Goal: Task Accomplishment & Management: Manage account settings

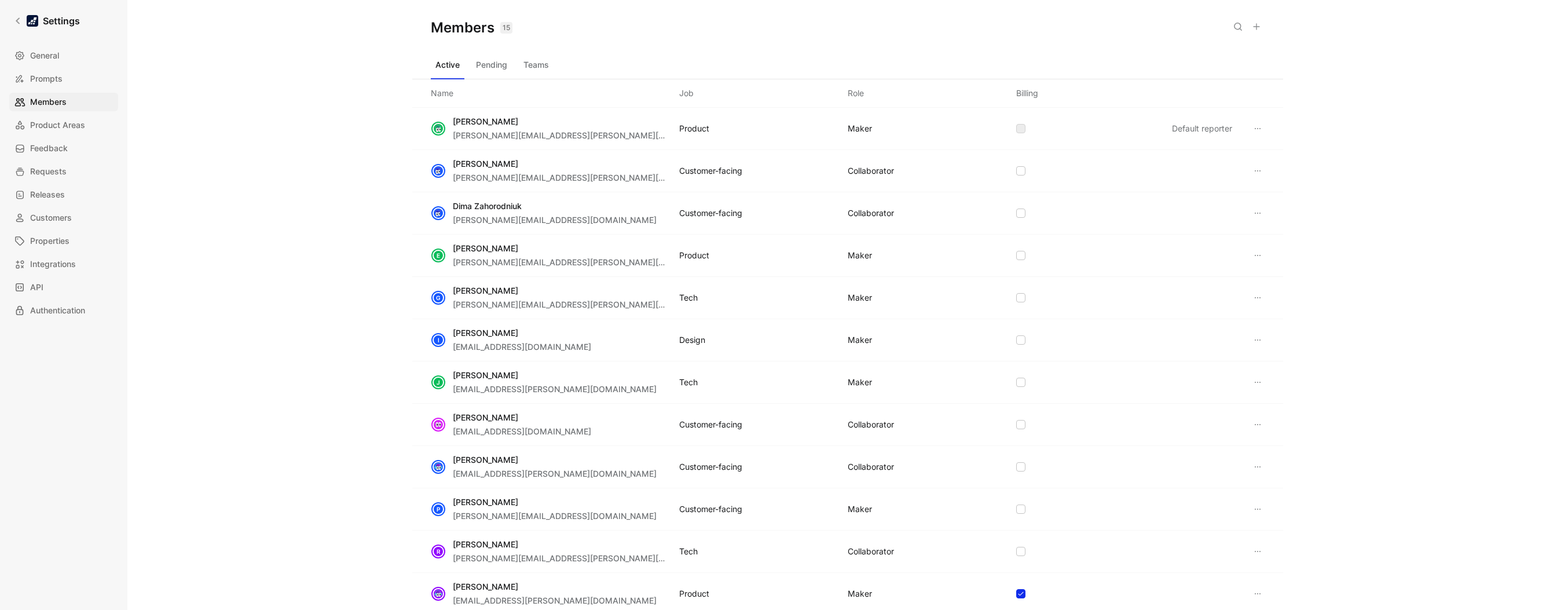
click at [1256, 32] on button at bounding box center [1257, 27] width 16 height 16
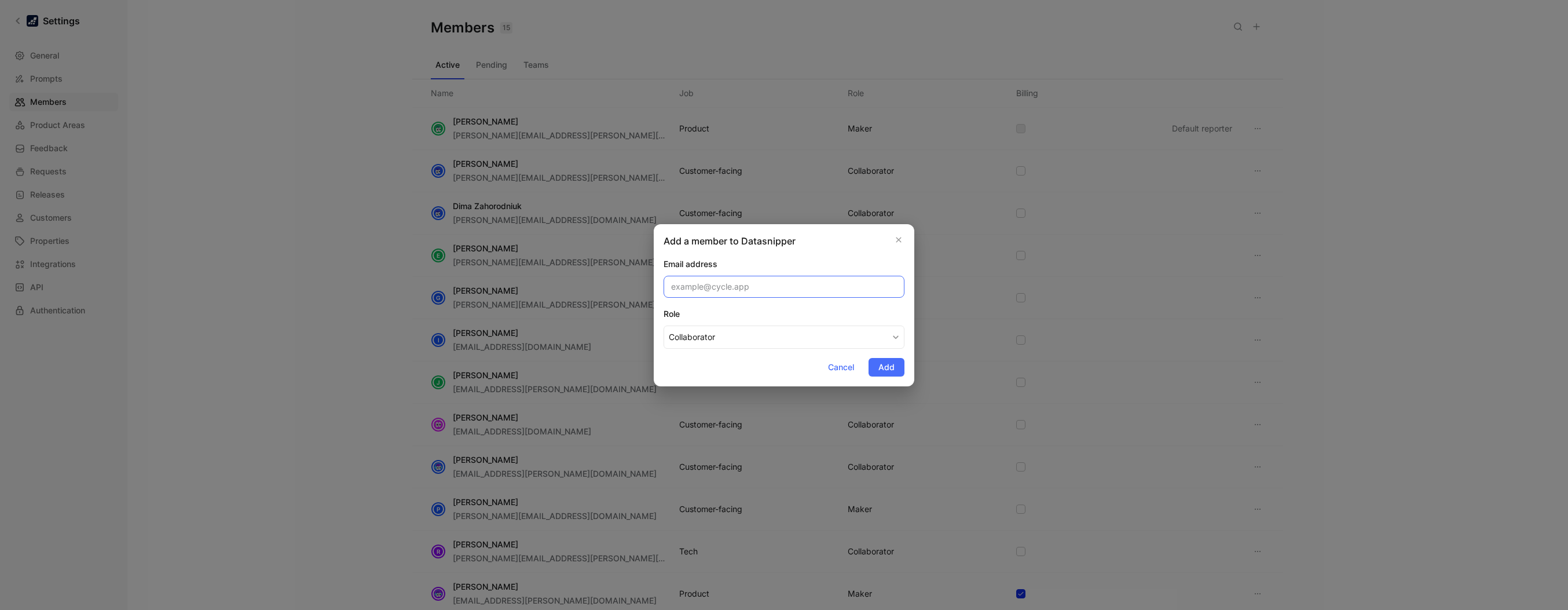
click at [774, 290] on input "email" at bounding box center [784, 287] width 241 height 22
paste input "[PERSON_NAME][EMAIL_ADDRESS][PERSON_NAME][DOMAIN_NAME]"
type input "[PERSON_NAME][EMAIL_ADDRESS][PERSON_NAME][DOMAIN_NAME]"
click at [884, 329] on button "Collaborator" at bounding box center [784, 337] width 241 height 23
click at [728, 360] on div "Maker" at bounding box center [703, 364] width 68 height 14
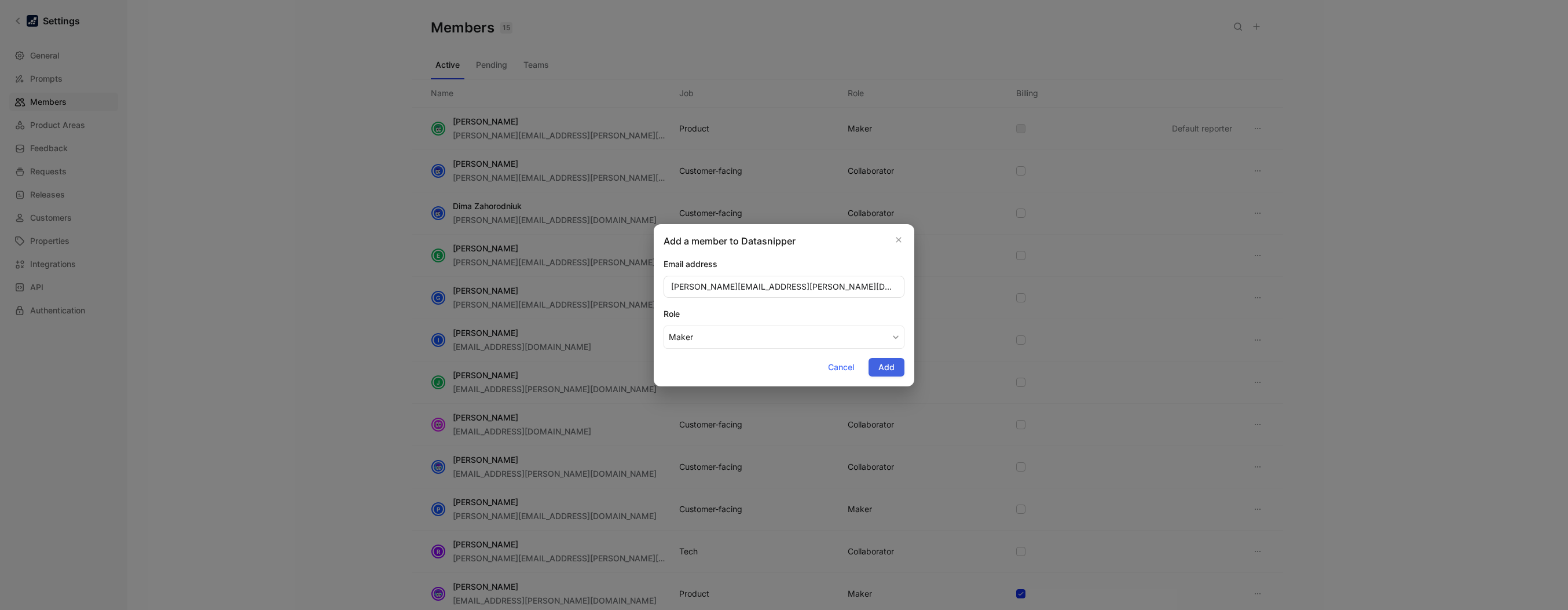
click at [878, 368] on span "Add" at bounding box center [886, 367] width 16 height 14
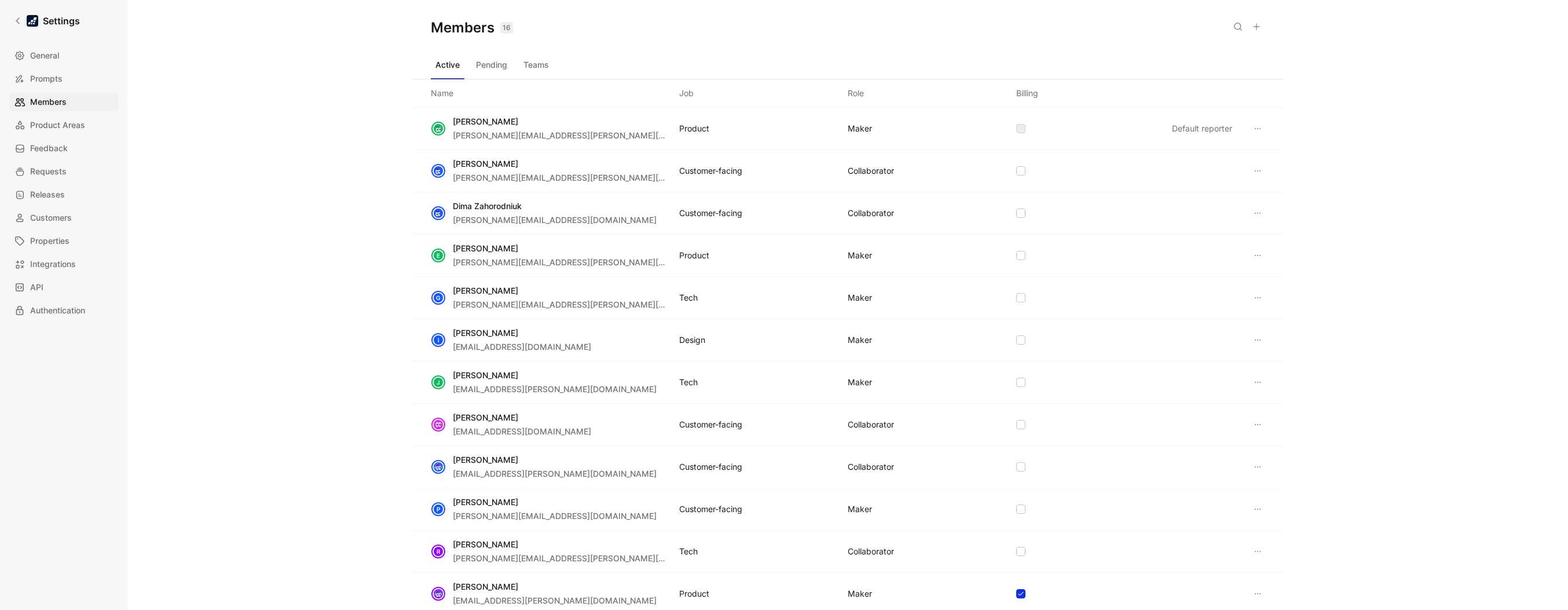
click at [1253, 30] on icon at bounding box center [1256, 27] width 9 height 9
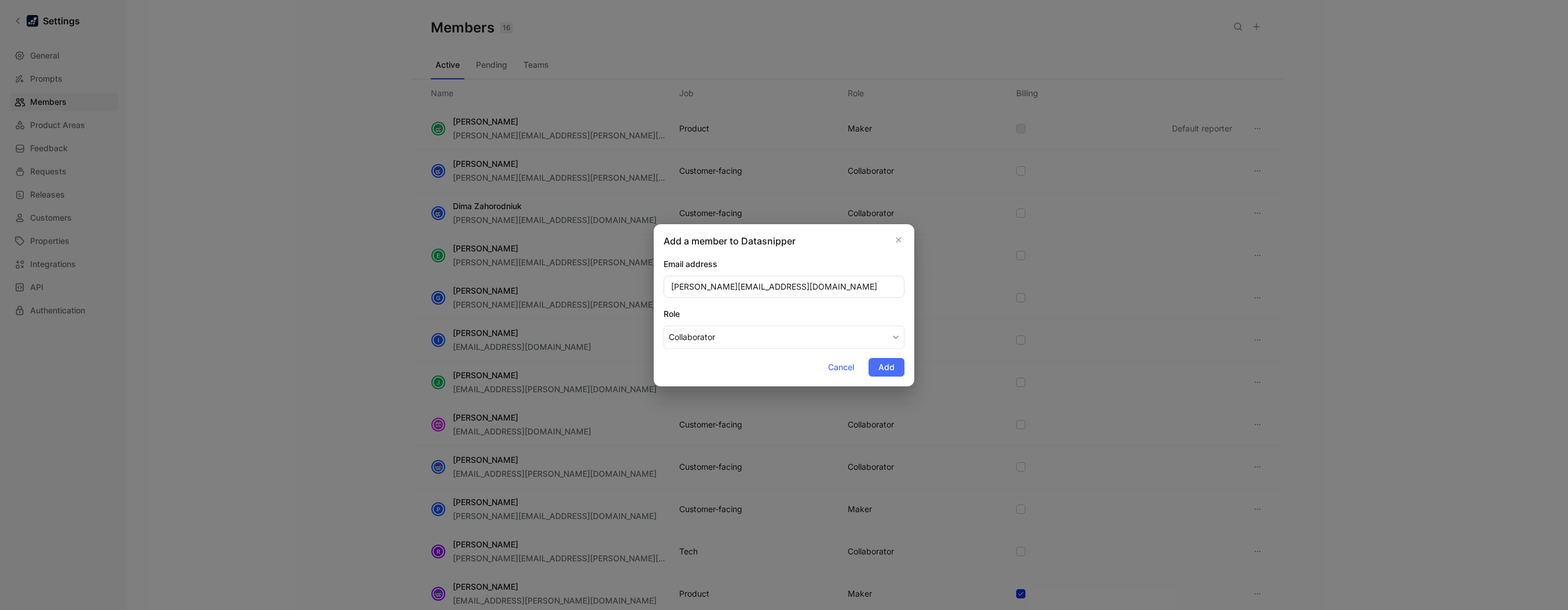
type input "[PERSON_NAME][EMAIL_ADDRESS][DOMAIN_NAME]"
click at [846, 264] on div "Email address" at bounding box center [784, 264] width 241 height 14
click at [902, 333] on button "Collaborator" at bounding box center [784, 337] width 241 height 23
click at [709, 369] on div "Maker" at bounding box center [703, 364] width 68 height 14
click at [869, 369] on button "Add" at bounding box center [886, 367] width 36 height 19
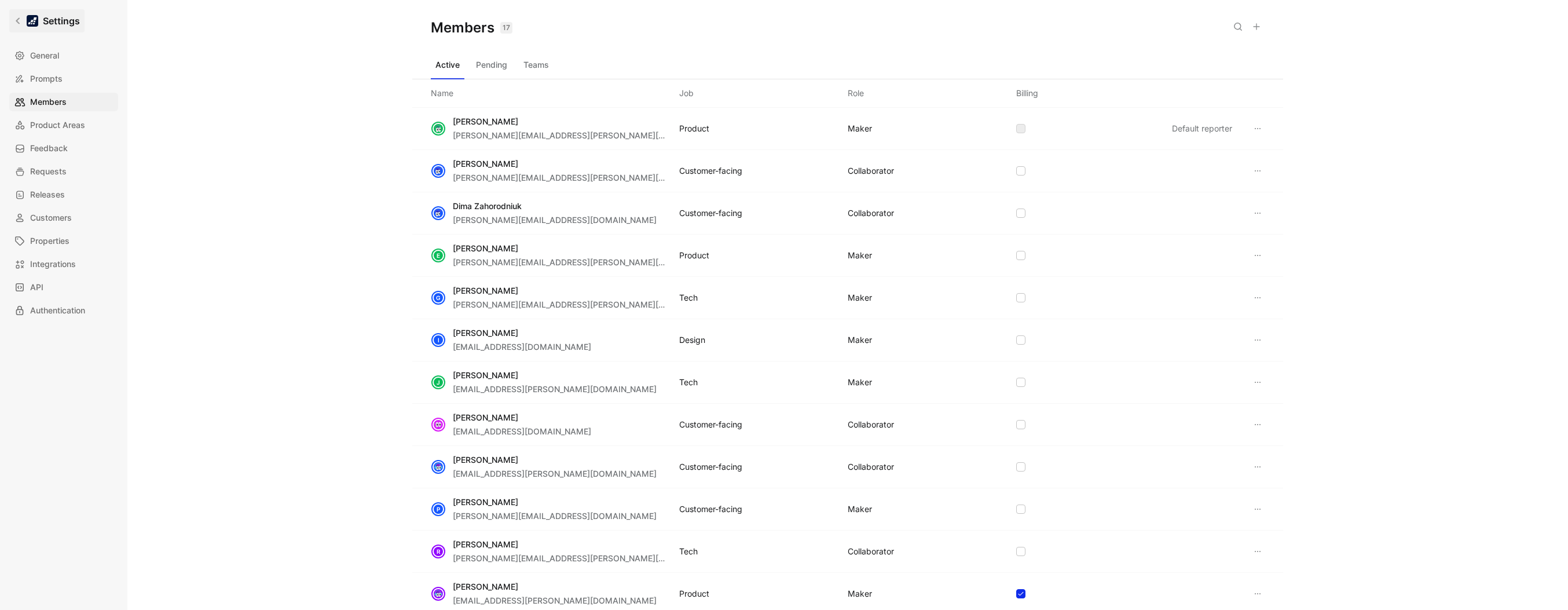
click at [20, 25] on icon at bounding box center [18, 21] width 8 height 8
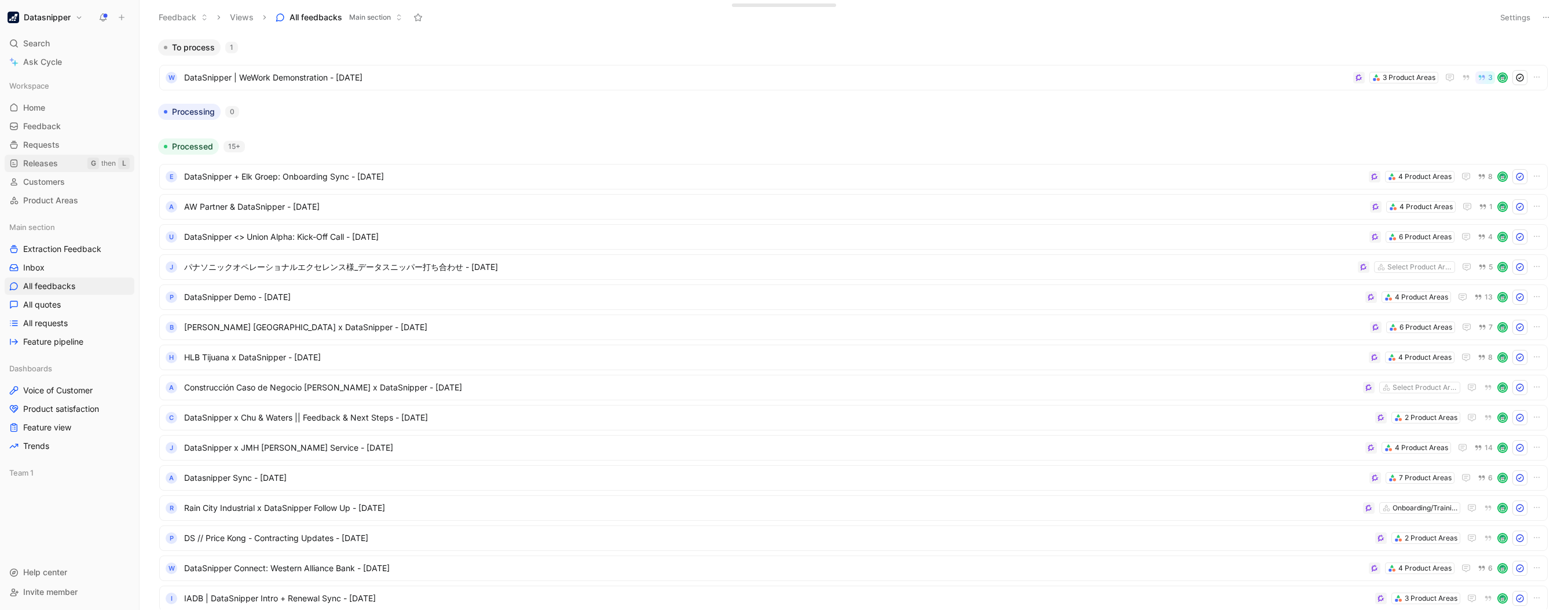
click at [43, 158] on span "Releases" at bounding box center [40, 163] width 35 height 12
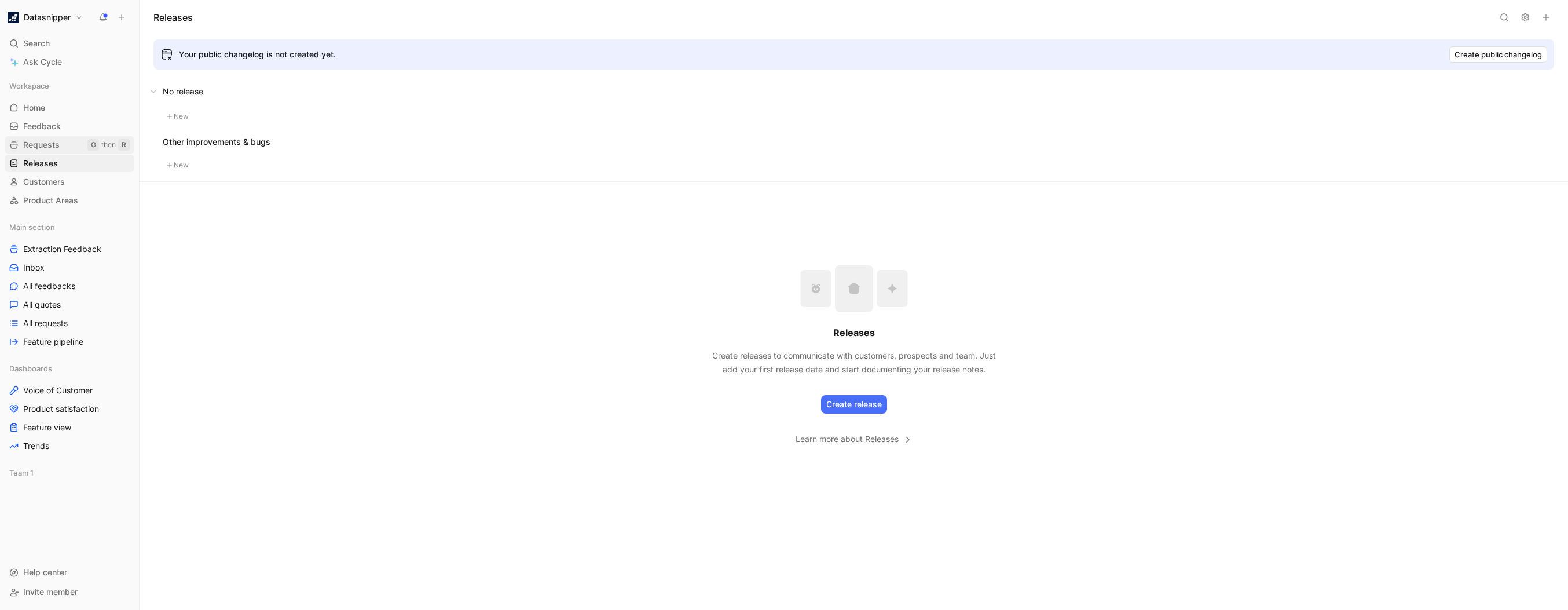
click at [38, 149] on span "Requests" at bounding box center [41, 145] width 36 height 12
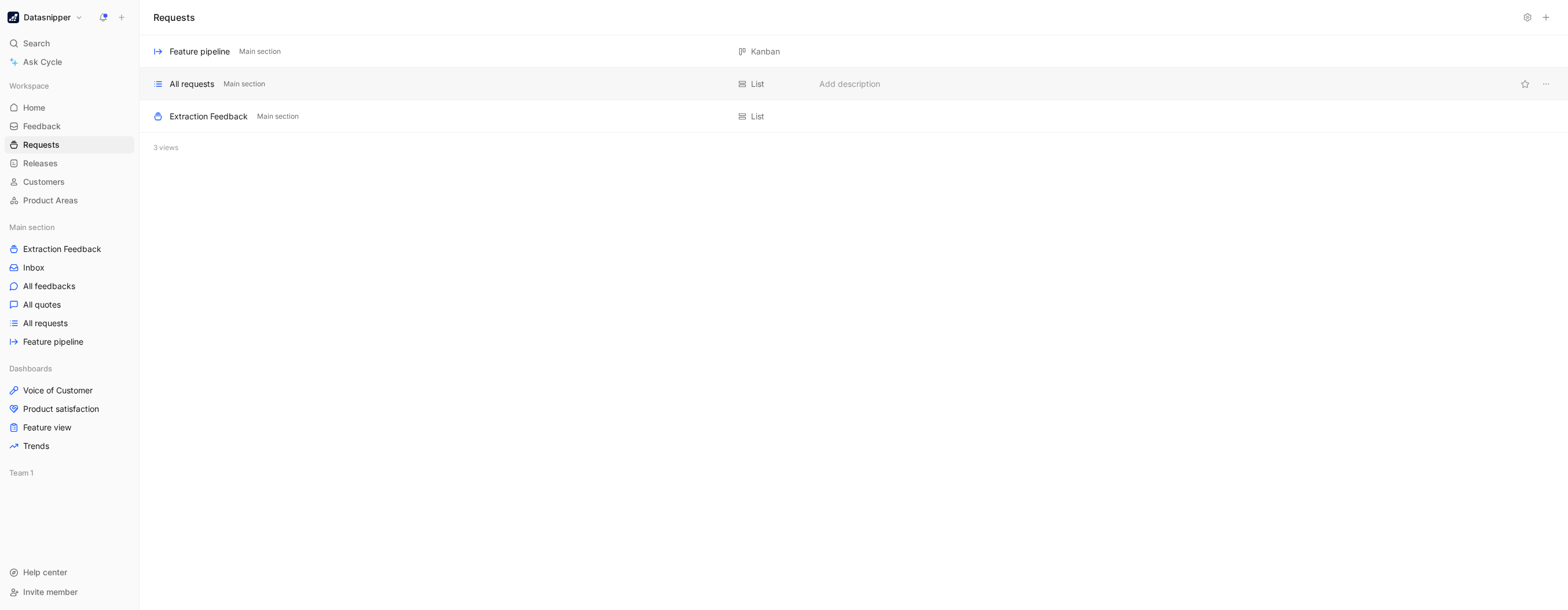
click at [212, 83] on div "All requests" at bounding box center [192, 84] width 45 height 14
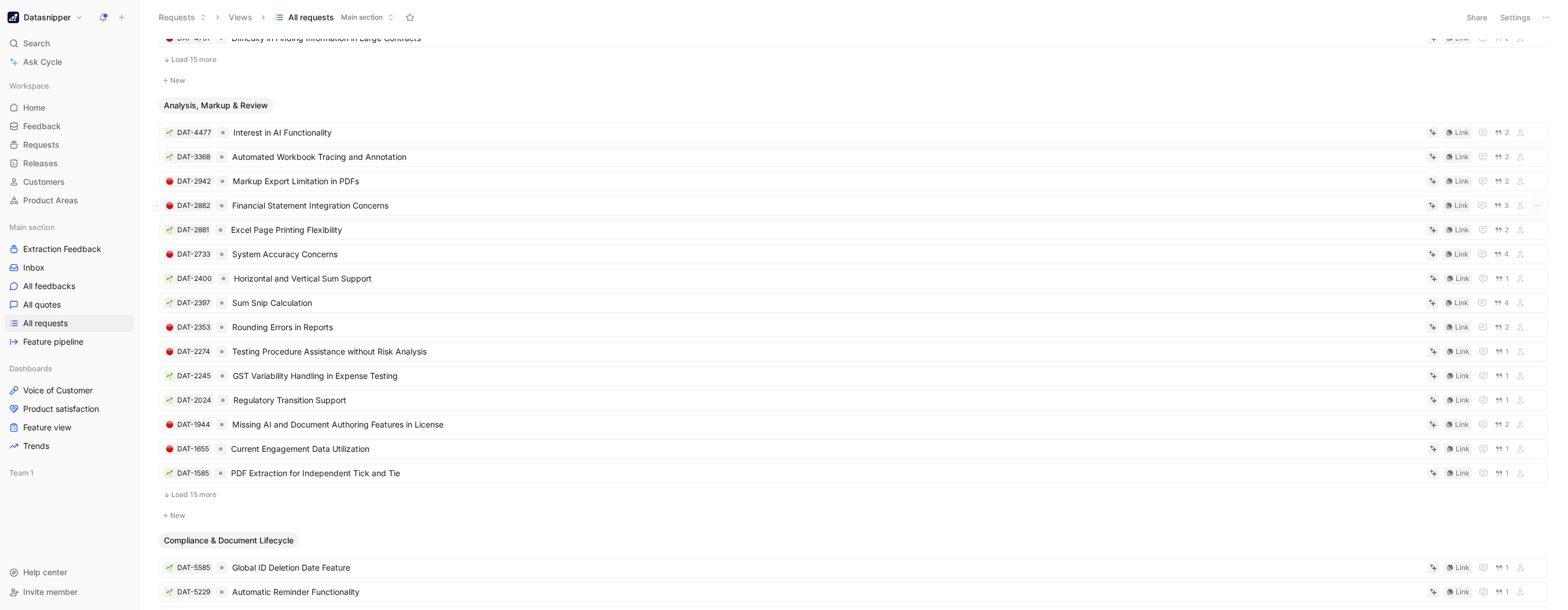
scroll to position [810, 0]
click at [216, 486] on button "Load 15 more" at bounding box center [853, 493] width 1388 height 14
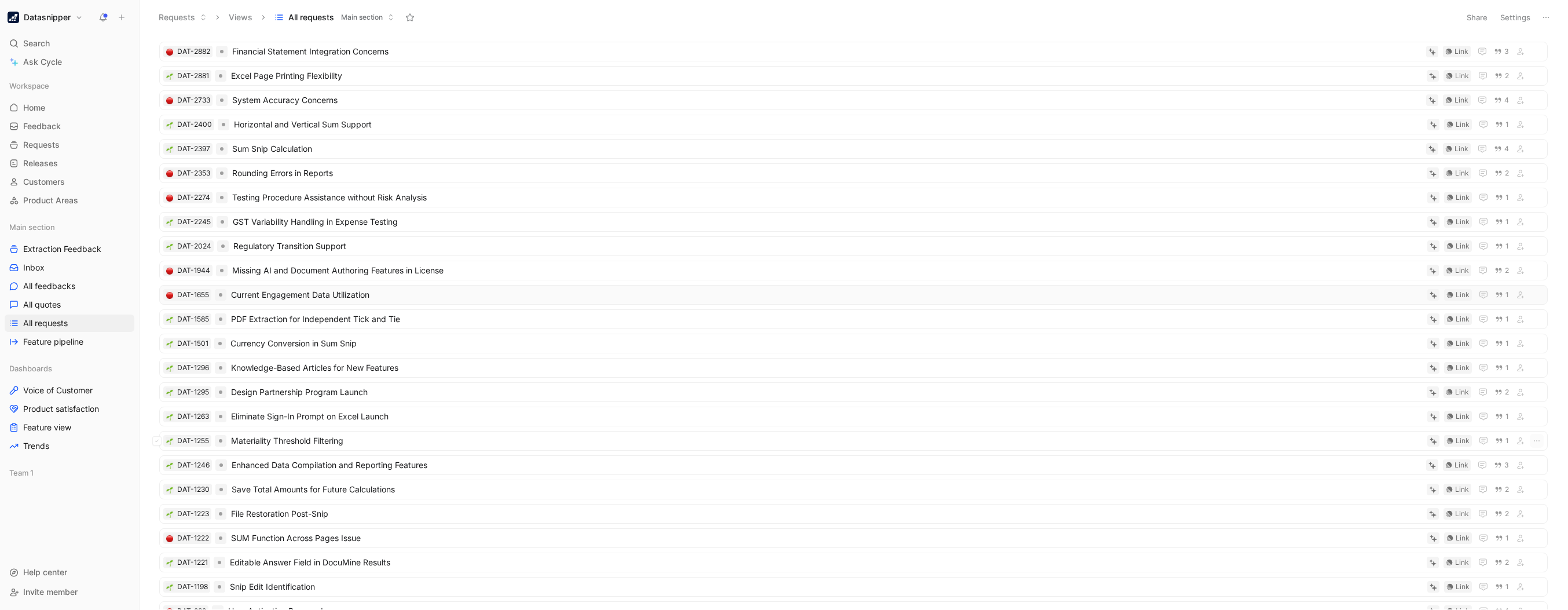
scroll to position [962, 0]
click at [62, 20] on h1 "Datasnipper" at bounding box center [47, 17] width 47 height 10
click at [51, 116] on div "Workspace settings G then S" at bounding box center [79, 119] width 143 height 19
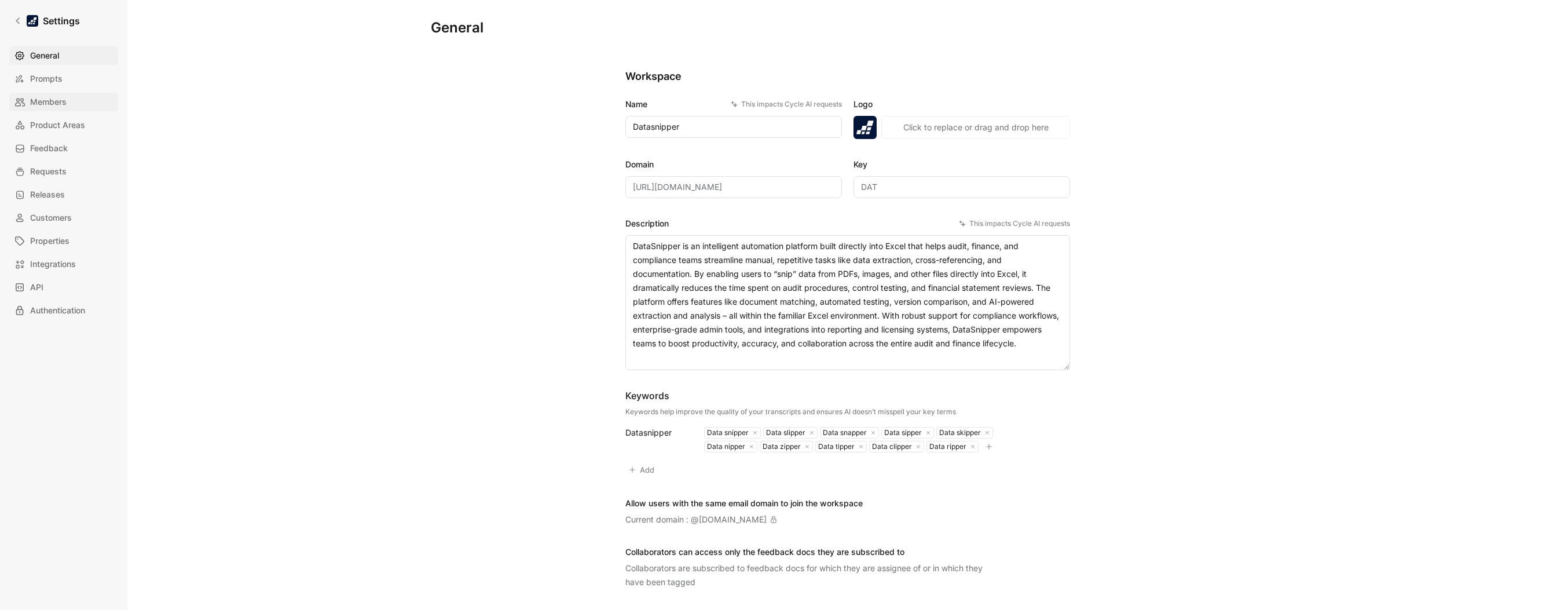
click at [46, 94] on link "Members" at bounding box center [63, 102] width 109 height 19
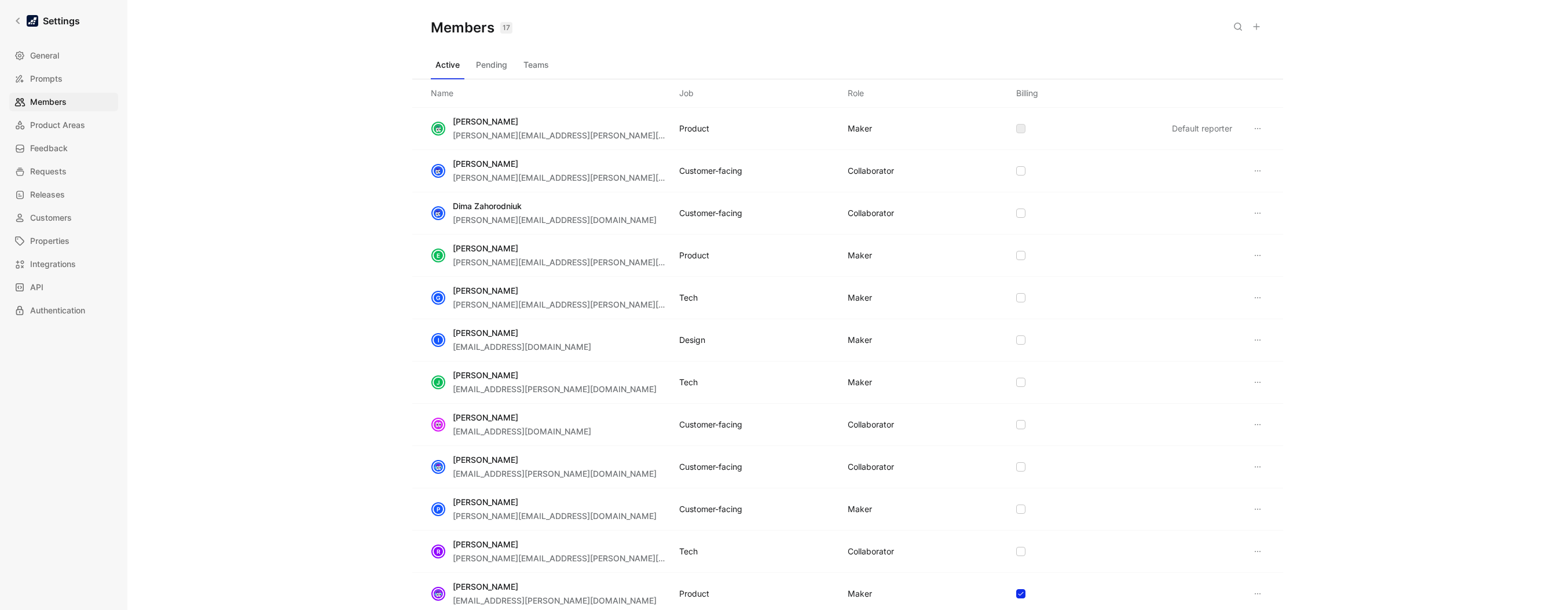
click at [492, 64] on button "Pending" at bounding box center [491, 65] width 41 height 19
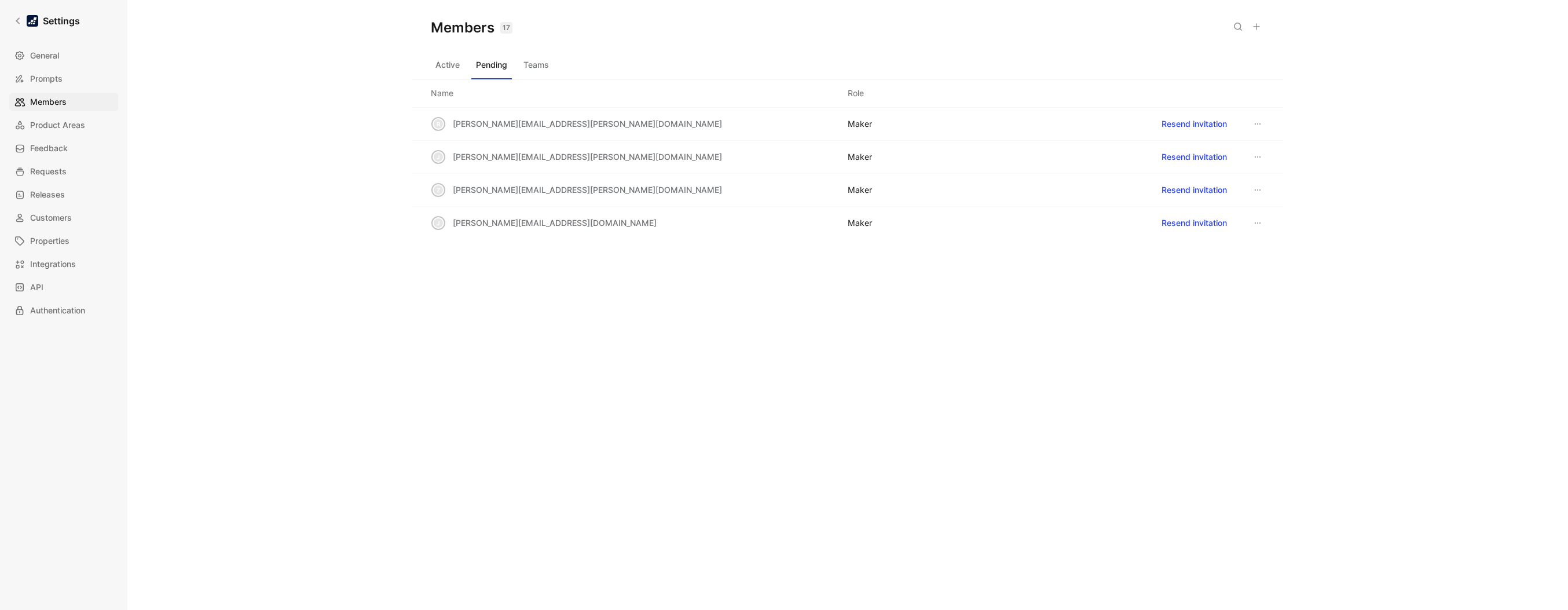
click at [462, 71] on button "Active" at bounding box center [447, 65] width 33 height 19
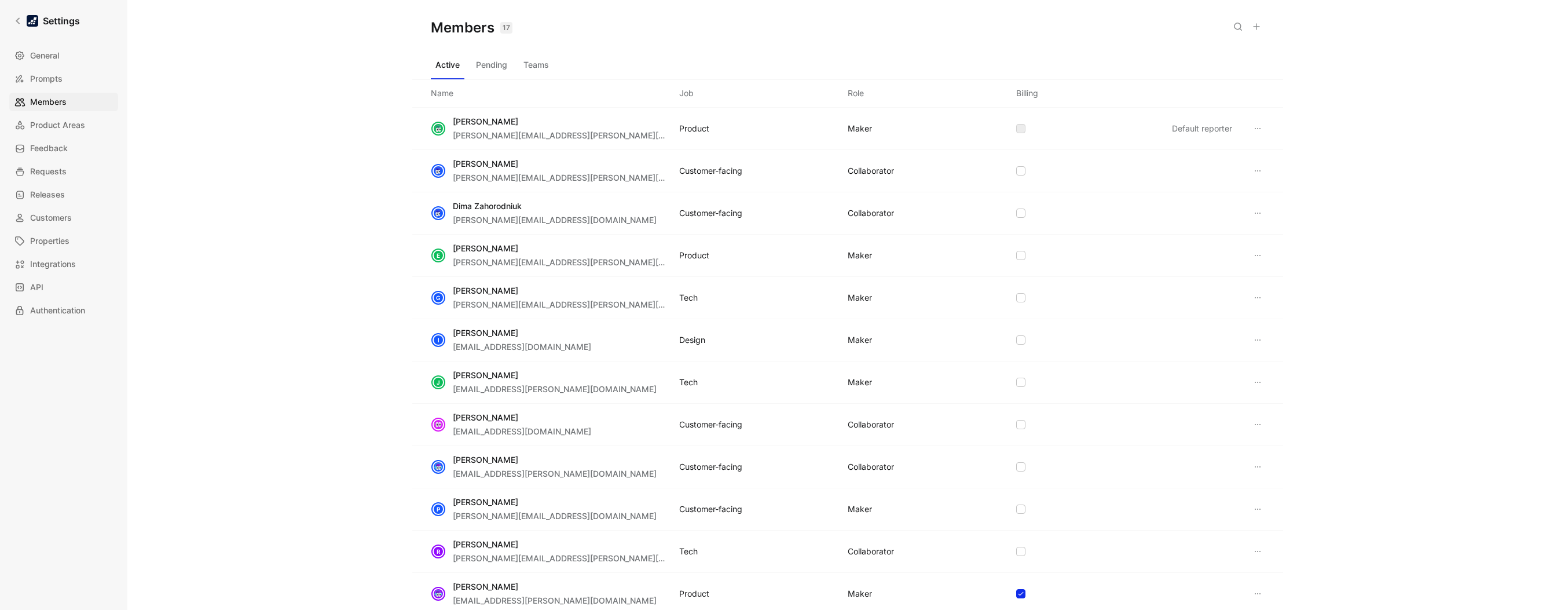
click at [118, 103] on div "General Prompts Members Product Areas Feedback Requests Releases Customers Prop…" at bounding box center [68, 183] width 117 height 273
click at [231, 70] on div "Members 17 Saved Active Pending Teams Name Job Role Billing [PERSON_NAME] [PERS…" at bounding box center [848, 305] width 1441 height 610
click at [11, 21] on link "Settings" at bounding box center [46, 20] width 75 height 23
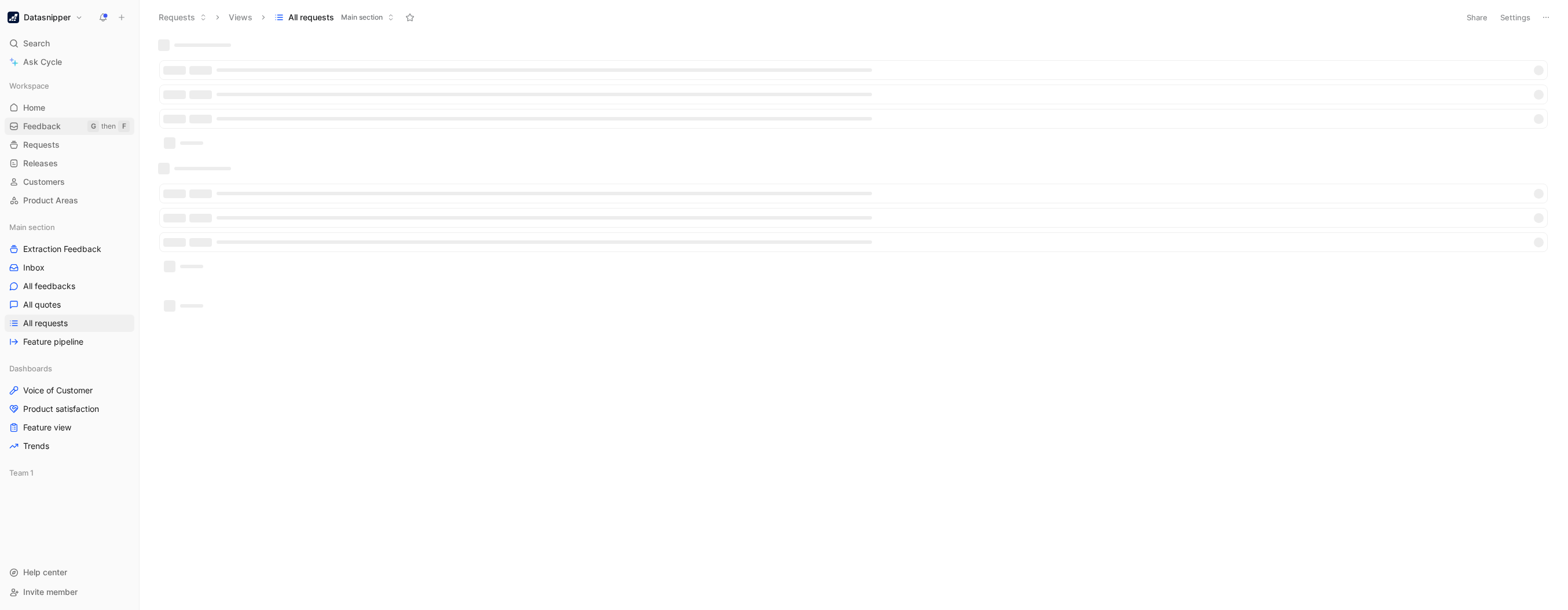
click at [54, 125] on span "Feedback" at bounding box center [42, 126] width 38 height 12
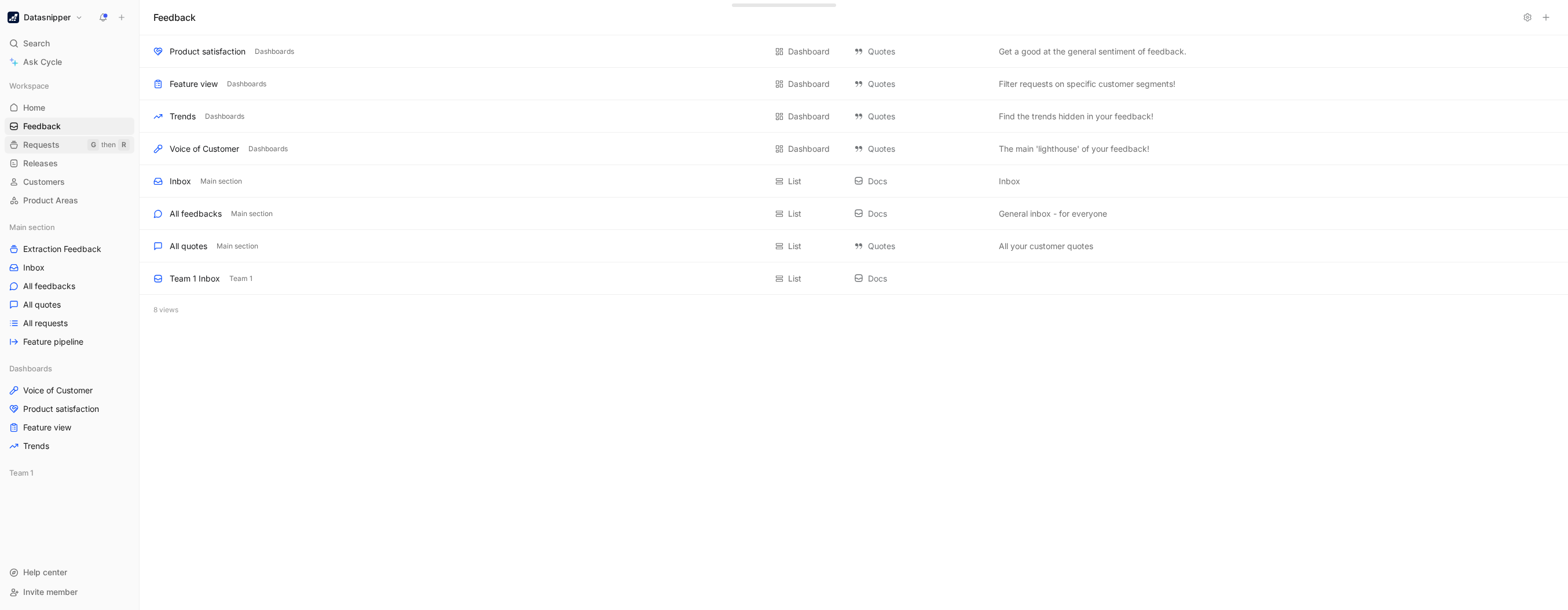
click at [65, 144] on link "Requests G then R" at bounding box center [69, 144] width 130 height 17
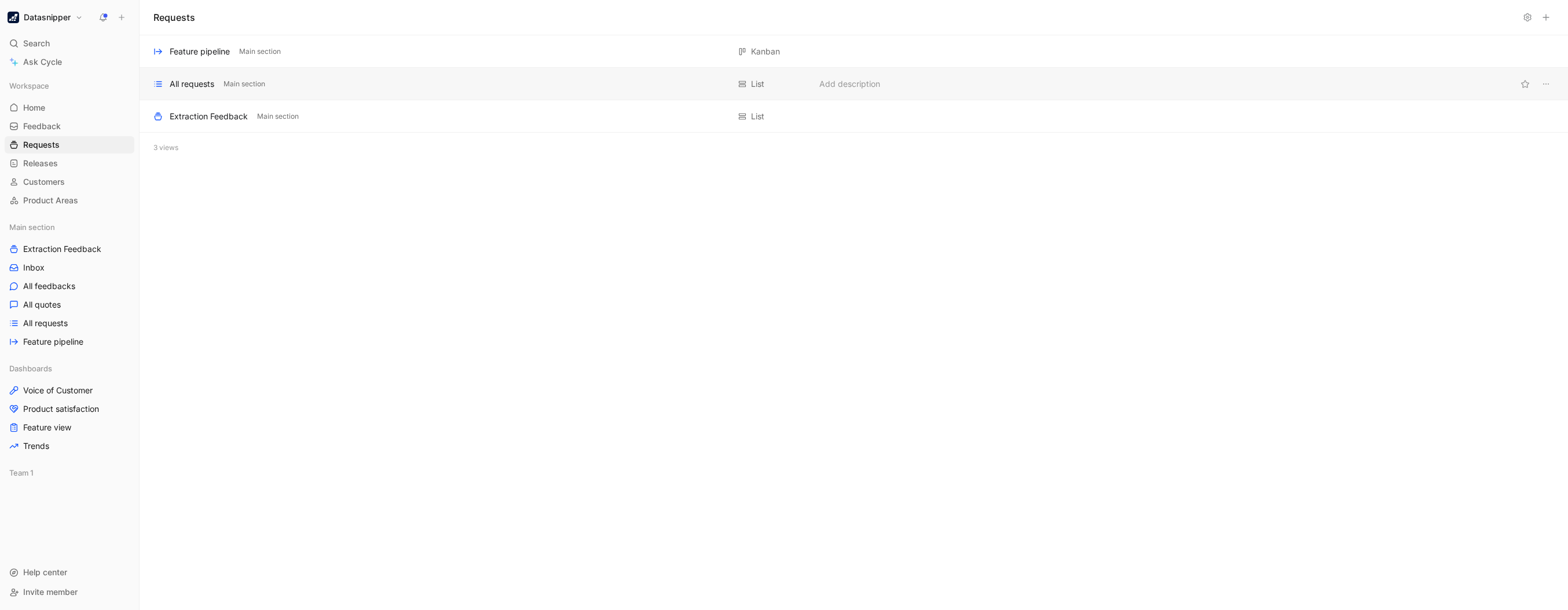
click at [204, 81] on div "All requests" at bounding box center [192, 84] width 45 height 14
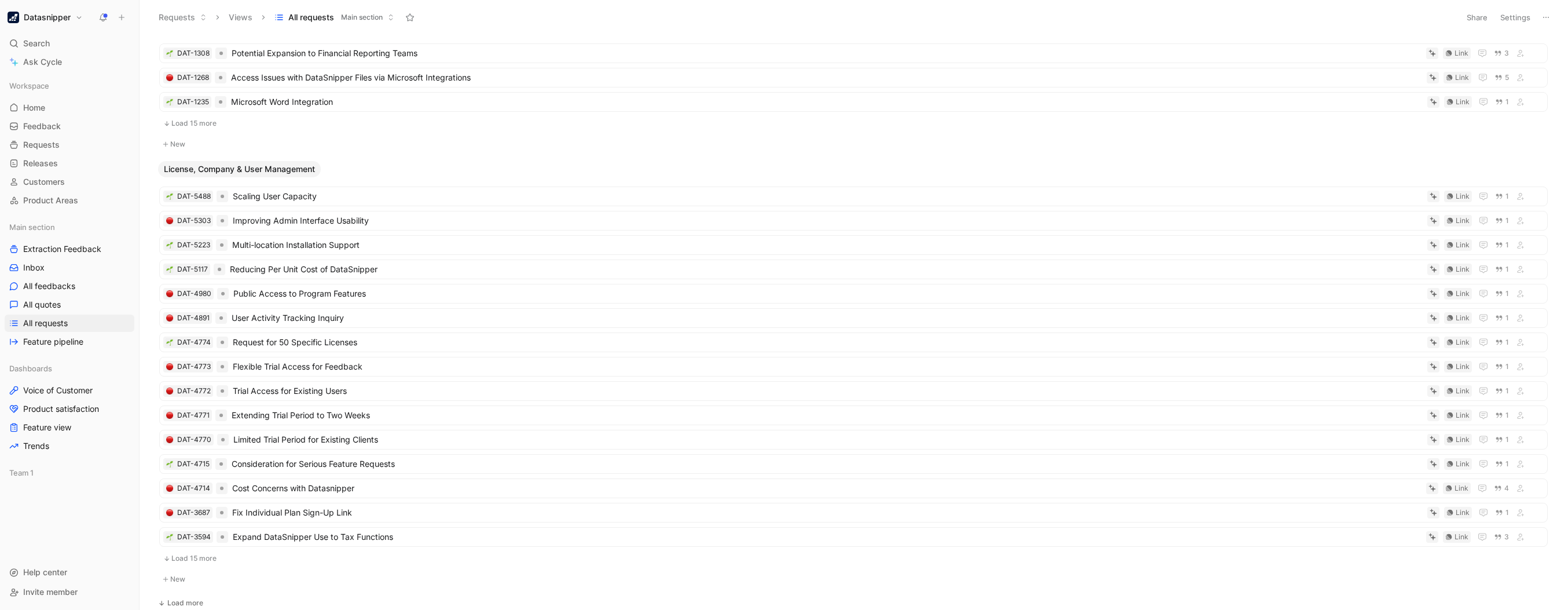
scroll to position [4224, 0]
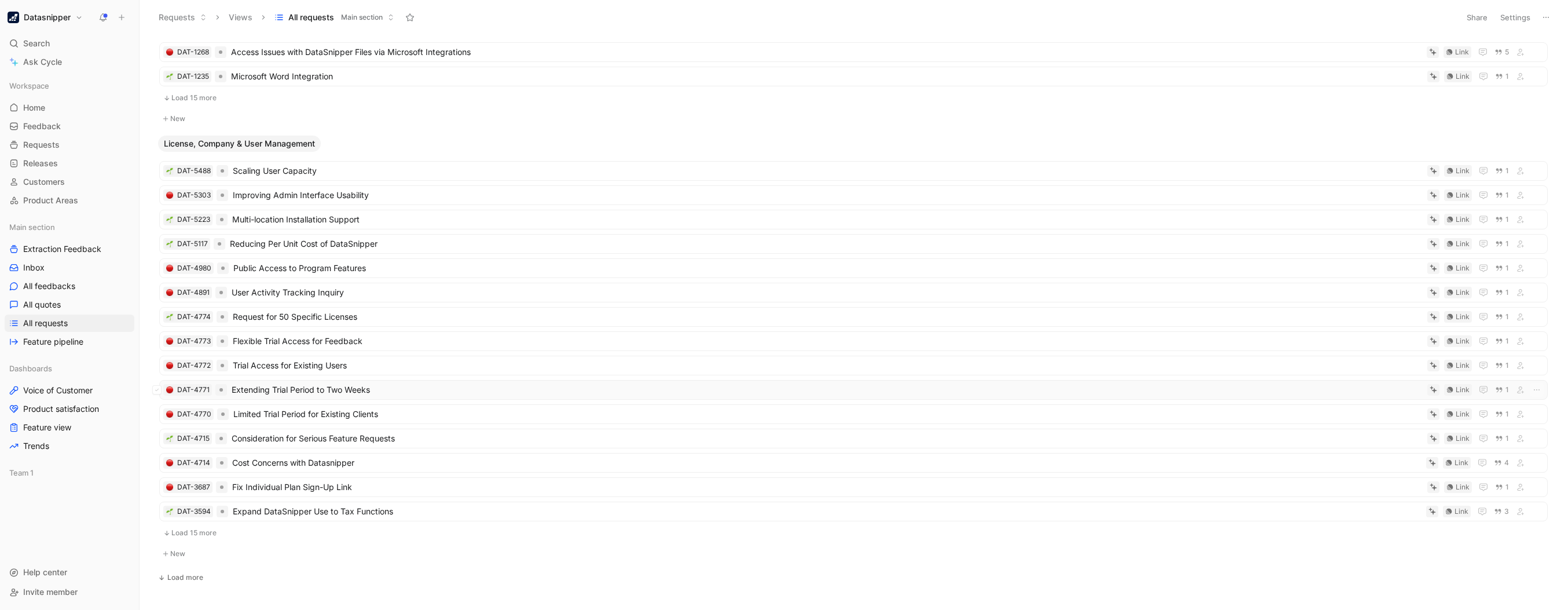
click at [321, 383] on span "Extending Trial Period to Two Weeks" at bounding box center [827, 390] width 1191 height 14
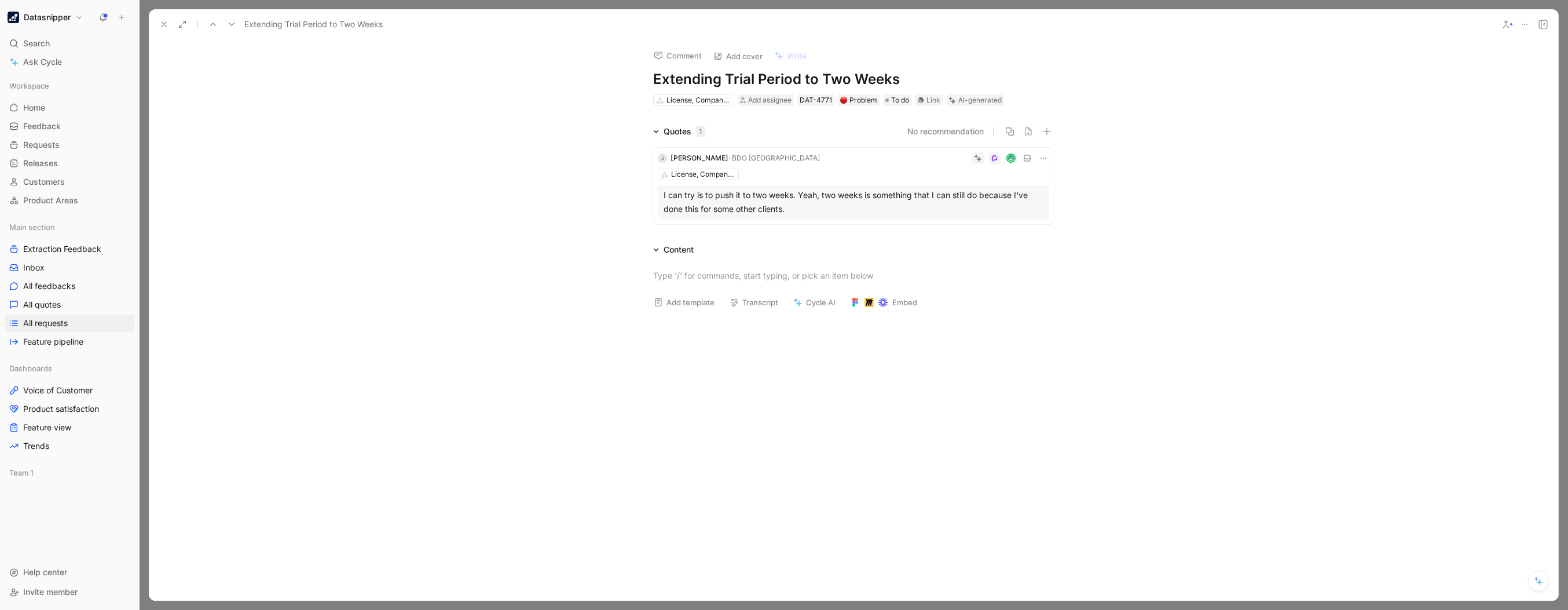
click at [159, 23] on icon at bounding box center [163, 25] width 9 height 9
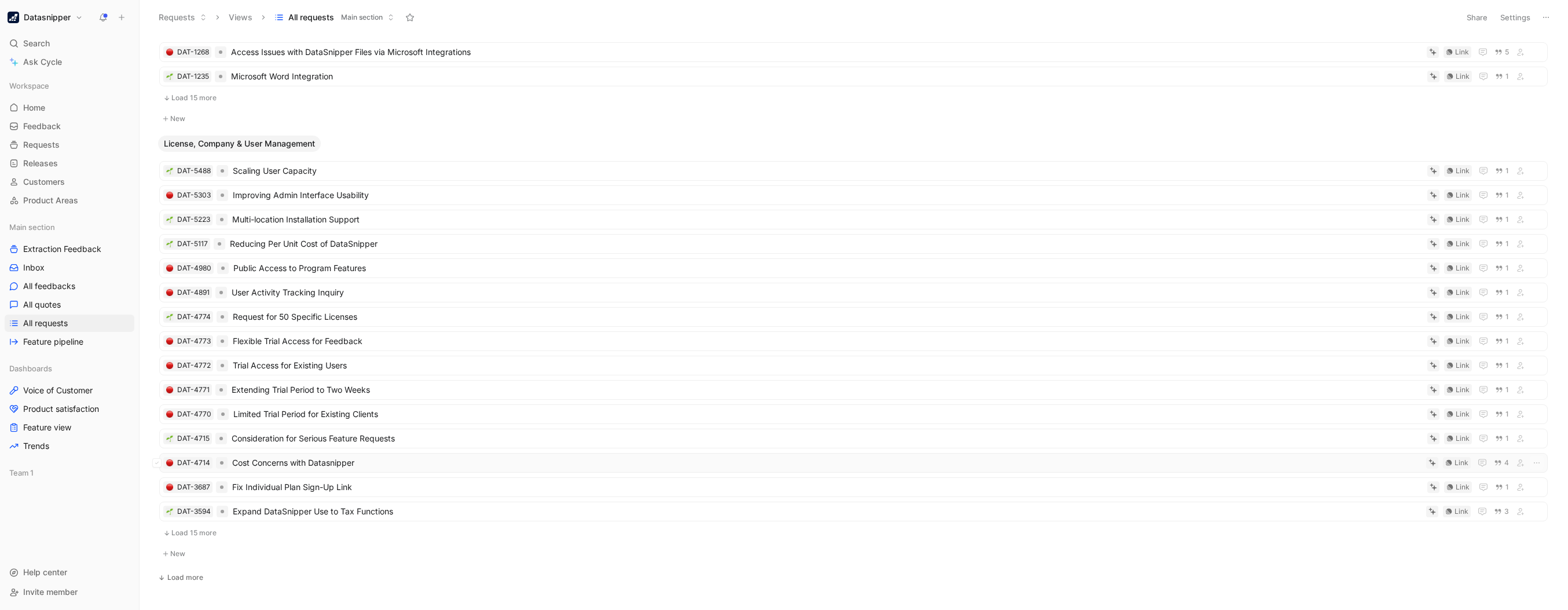
click at [325, 456] on span "Cost Concerns with Datasnipper" at bounding box center [827, 463] width 1189 height 14
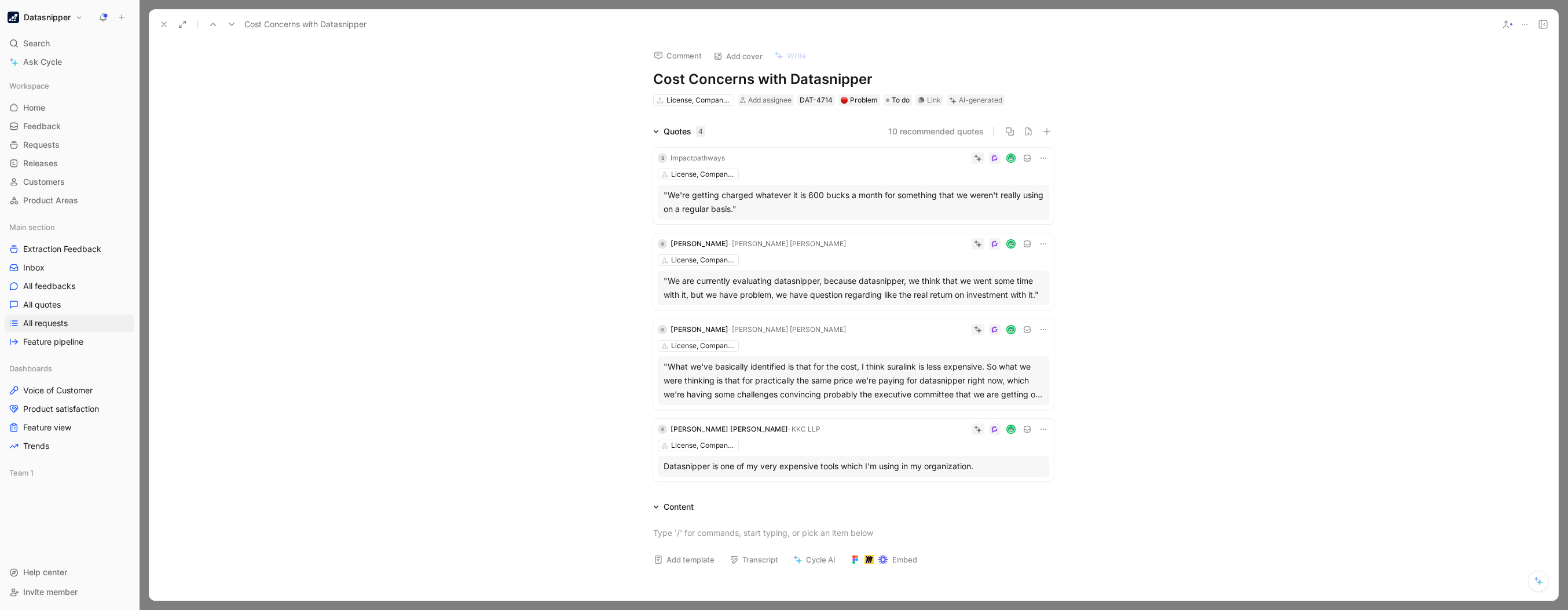
click at [162, 25] on use at bounding box center [164, 25] width 4 height 4
